Goal: Information Seeking & Learning: Learn about a topic

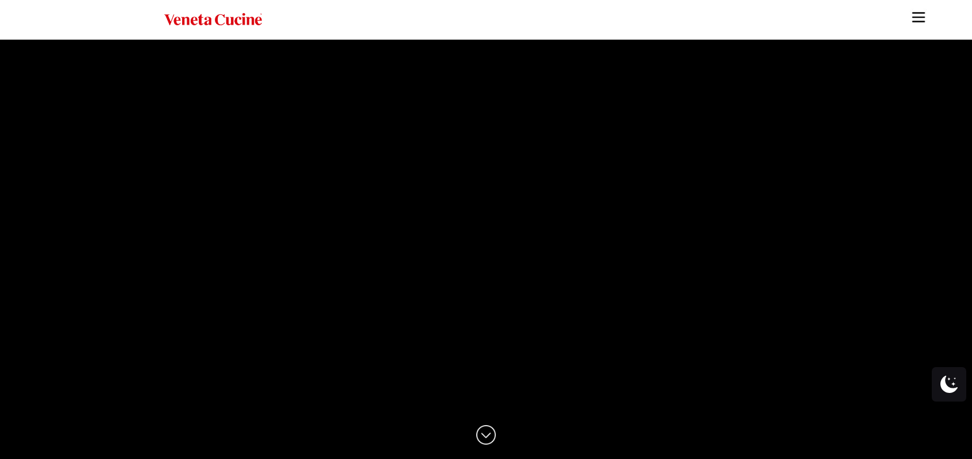
click at [915, 13] on img "Site" at bounding box center [918, 17] width 17 height 17
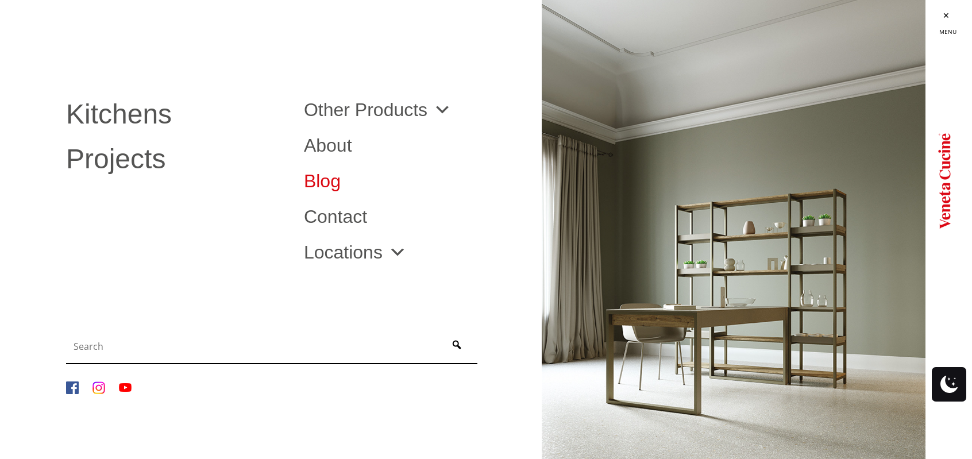
click at [328, 186] on link "Blog" at bounding box center [414, 181] width 221 height 18
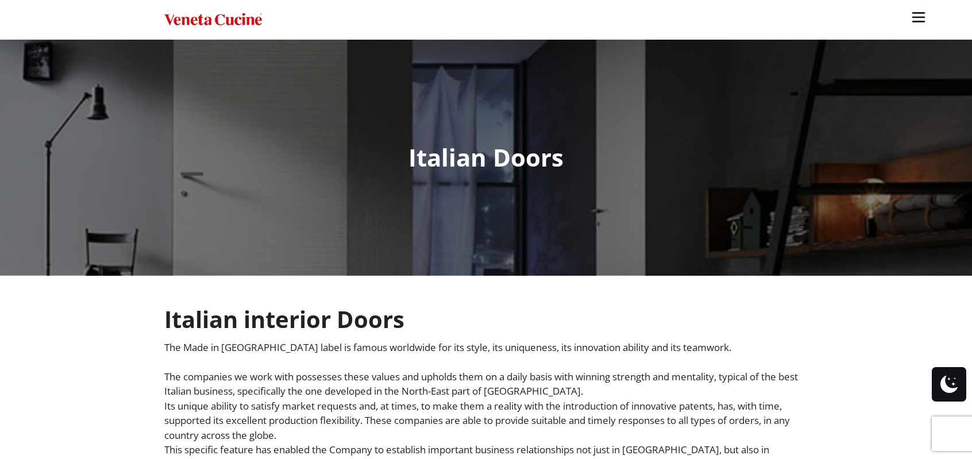
scroll to position [199, 0]
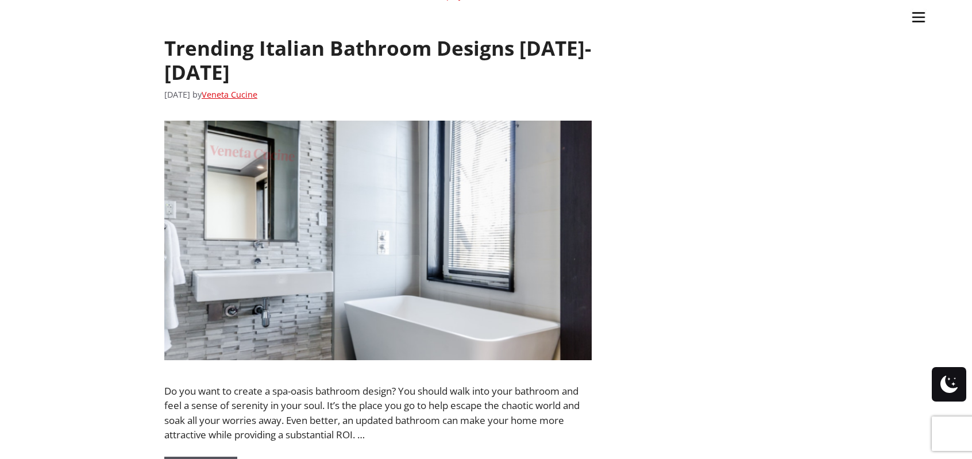
scroll to position [5392, 0]
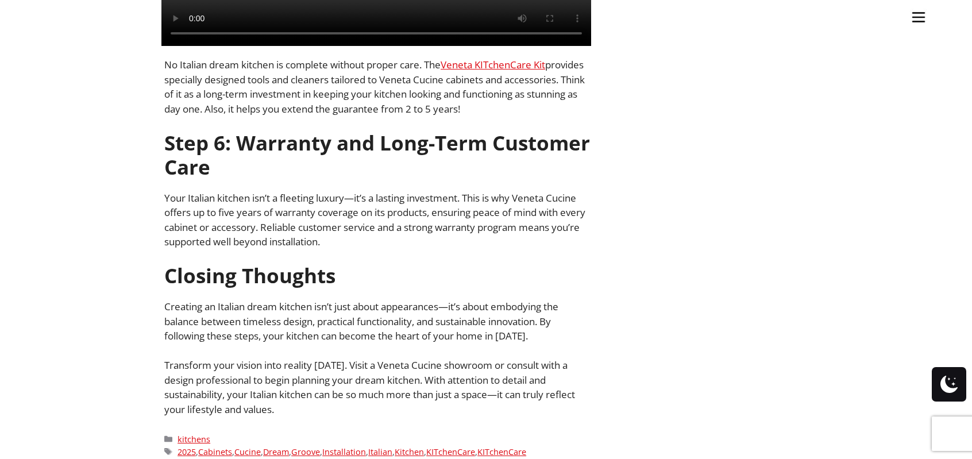
scroll to position [2907, 0]
